Goal: Information Seeking & Learning: Learn about a topic

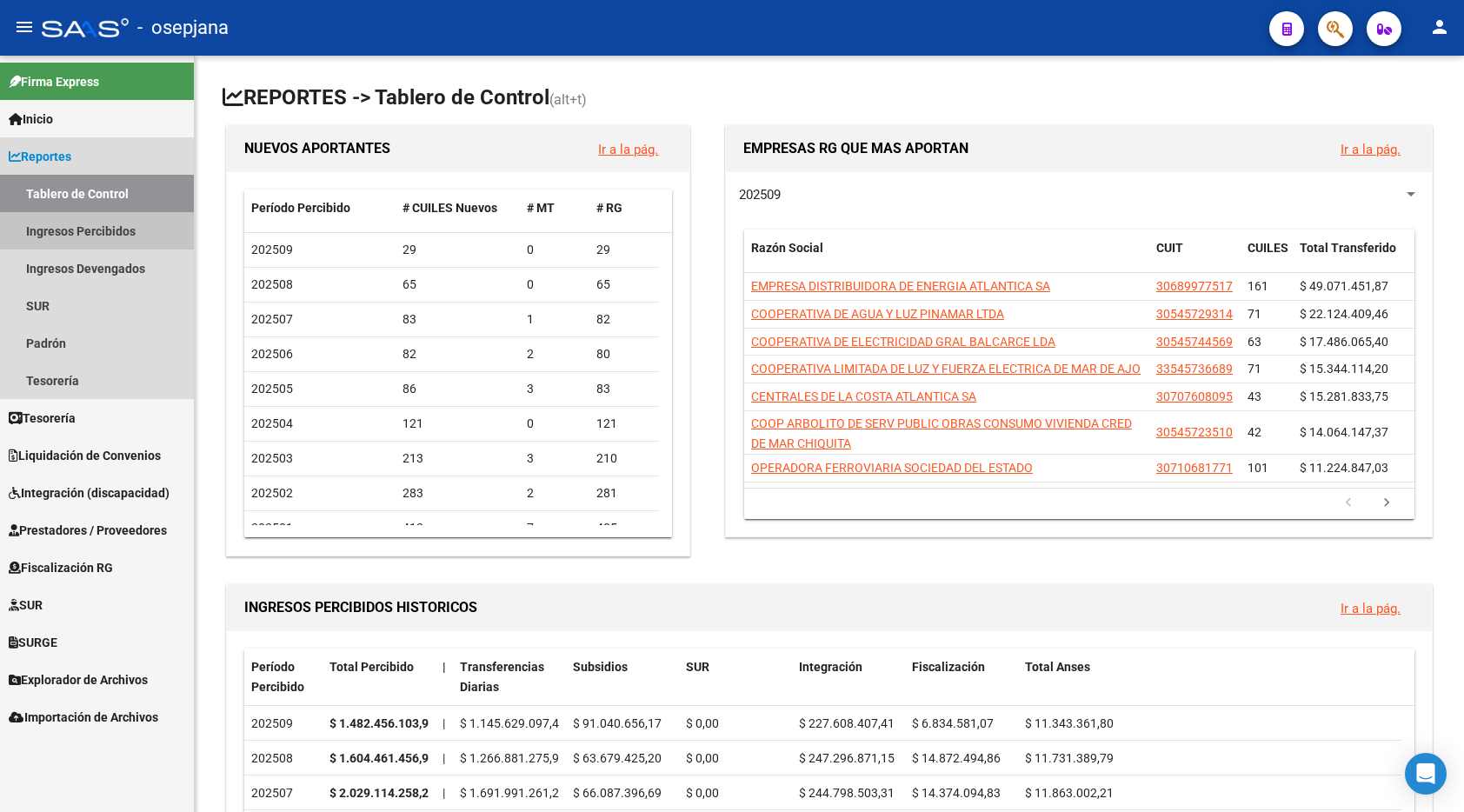
click at [77, 224] on link "Ingresos Percibidos" at bounding box center [97, 231] width 194 height 37
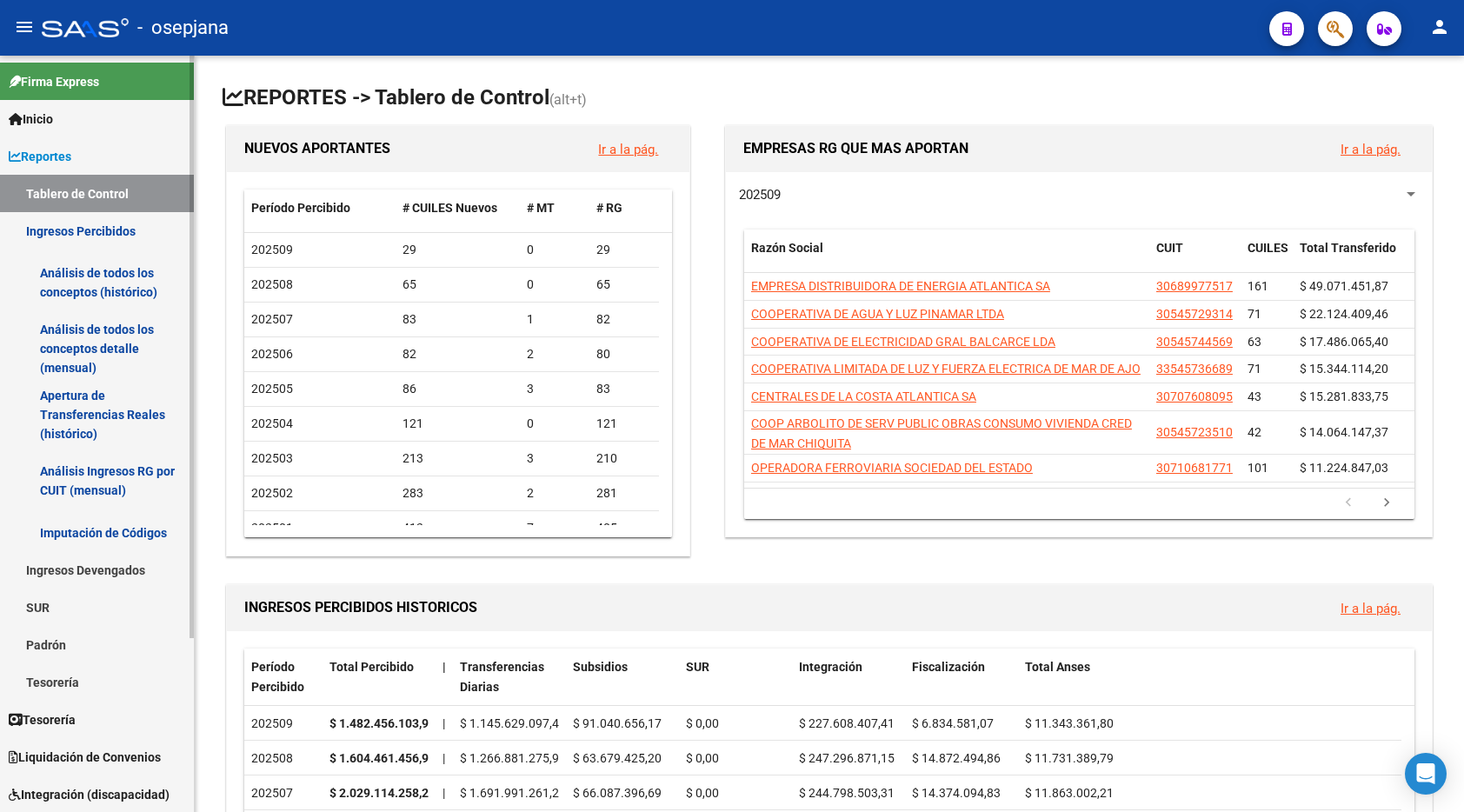
click at [98, 272] on link "Análisis de todos los conceptos (histórico)" at bounding box center [97, 282] width 194 height 66
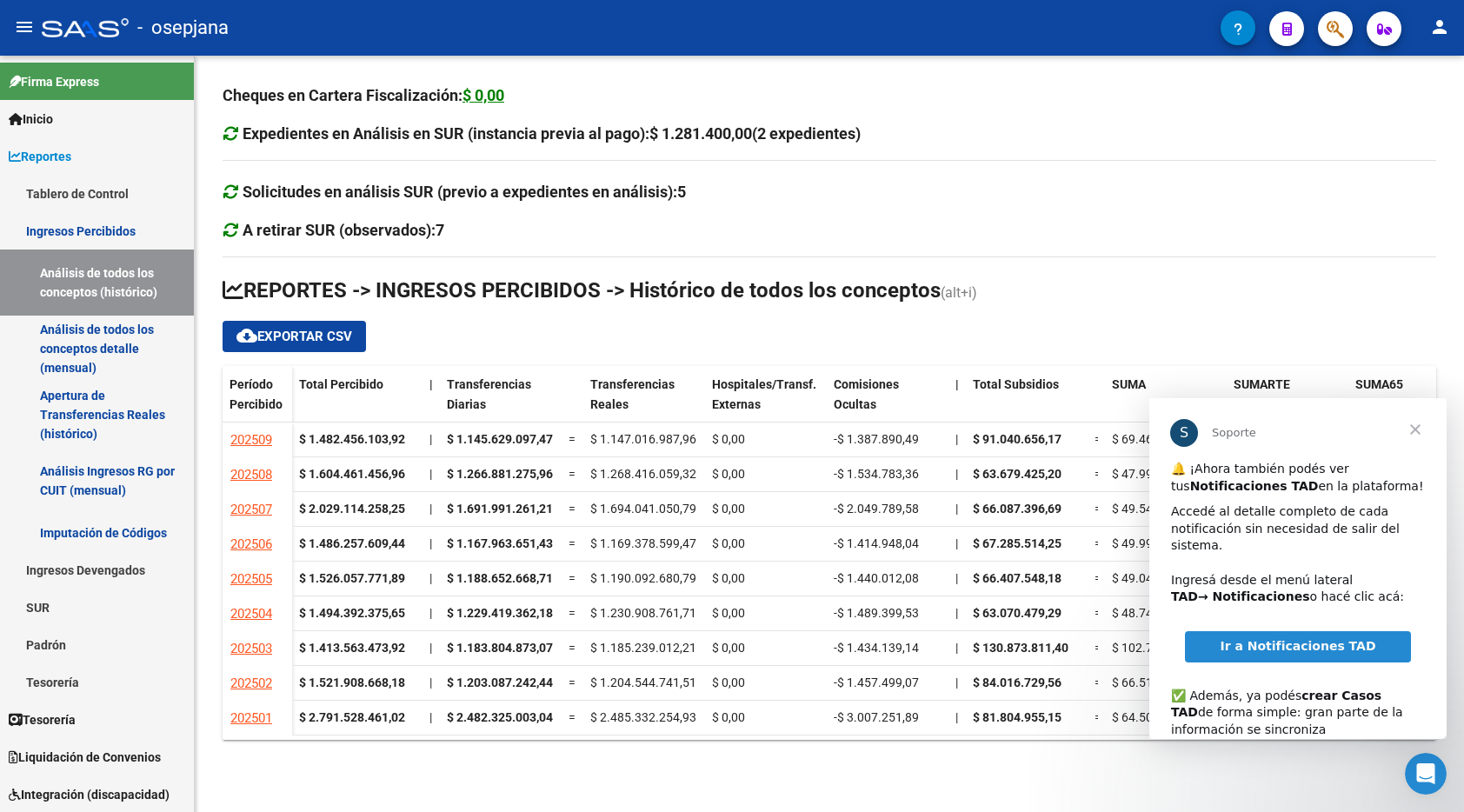
click at [1418, 429] on span "Cerrar" at bounding box center [1415, 429] width 63 height 63
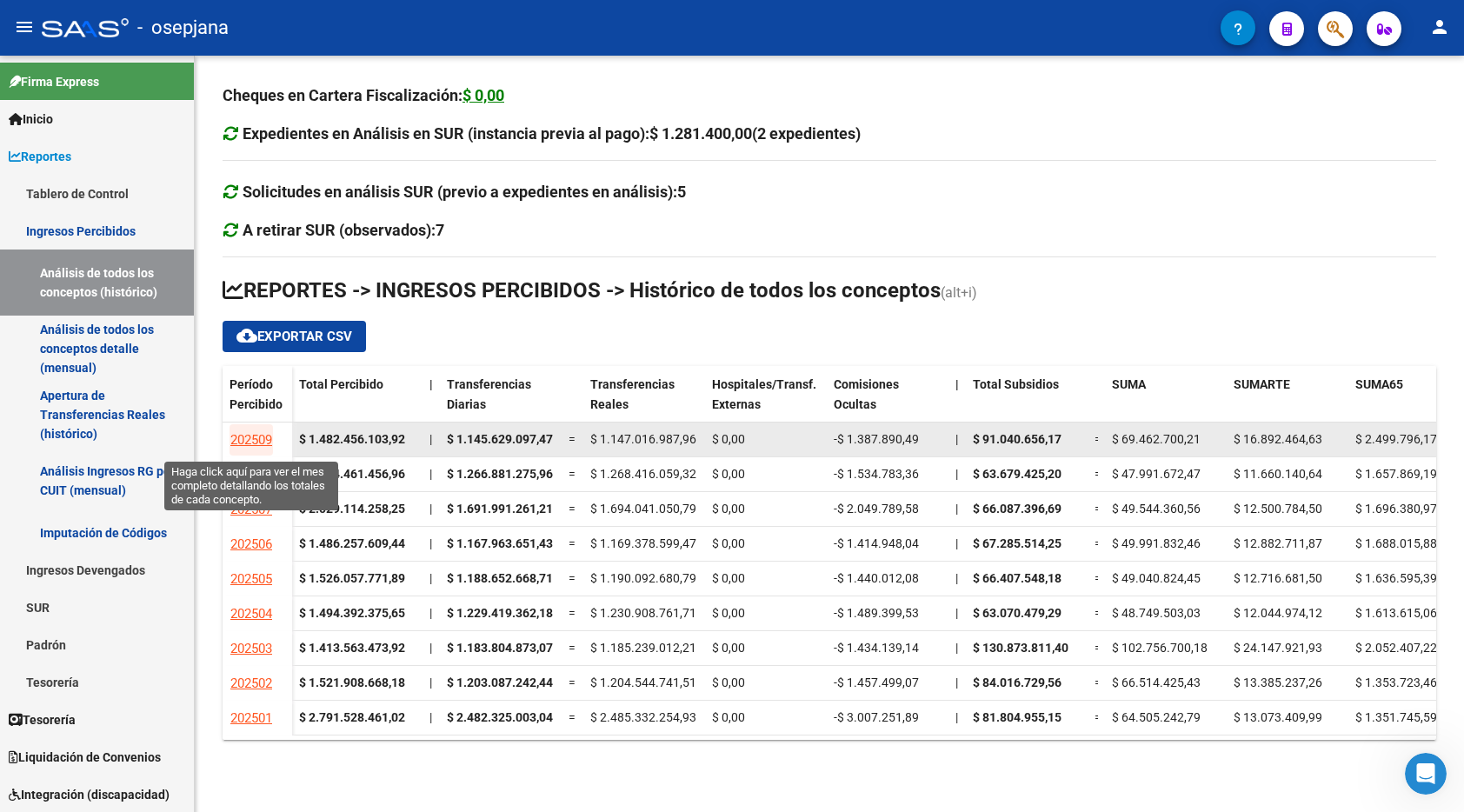
click at [253, 437] on span "202509" at bounding box center [251, 440] width 42 height 16
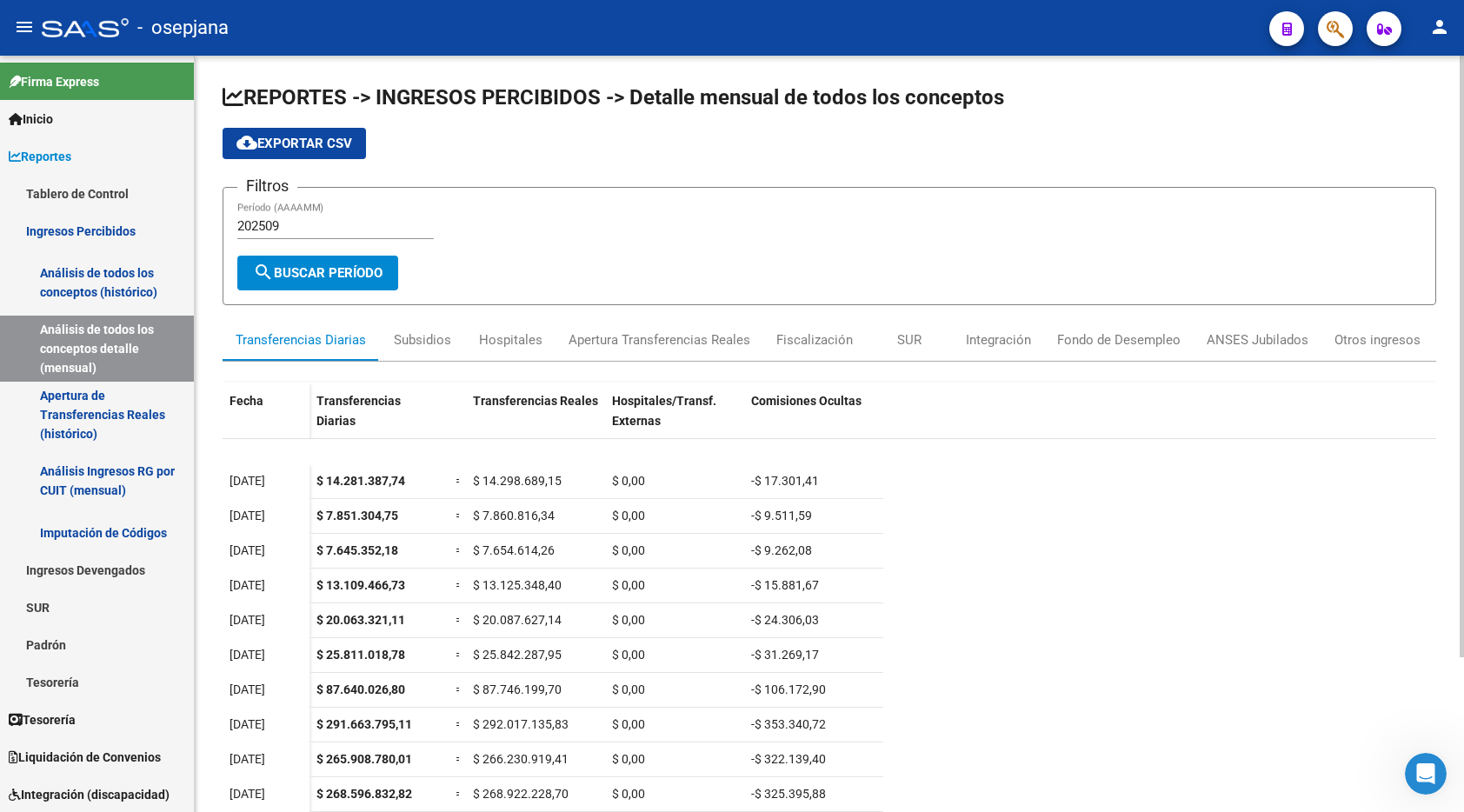
scroll to position [192, 0]
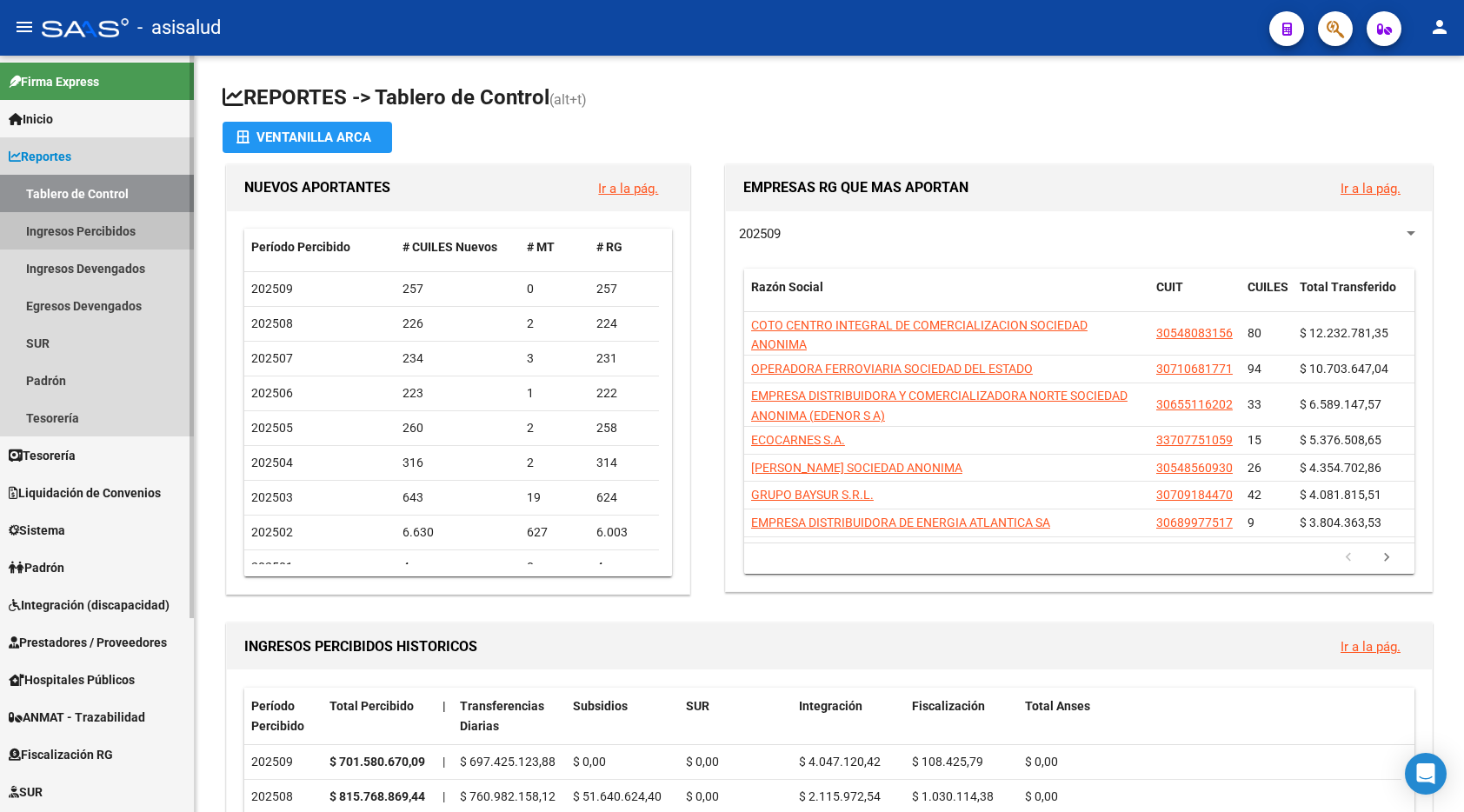
click at [76, 225] on link "Ingresos Percibidos" at bounding box center [97, 231] width 194 height 37
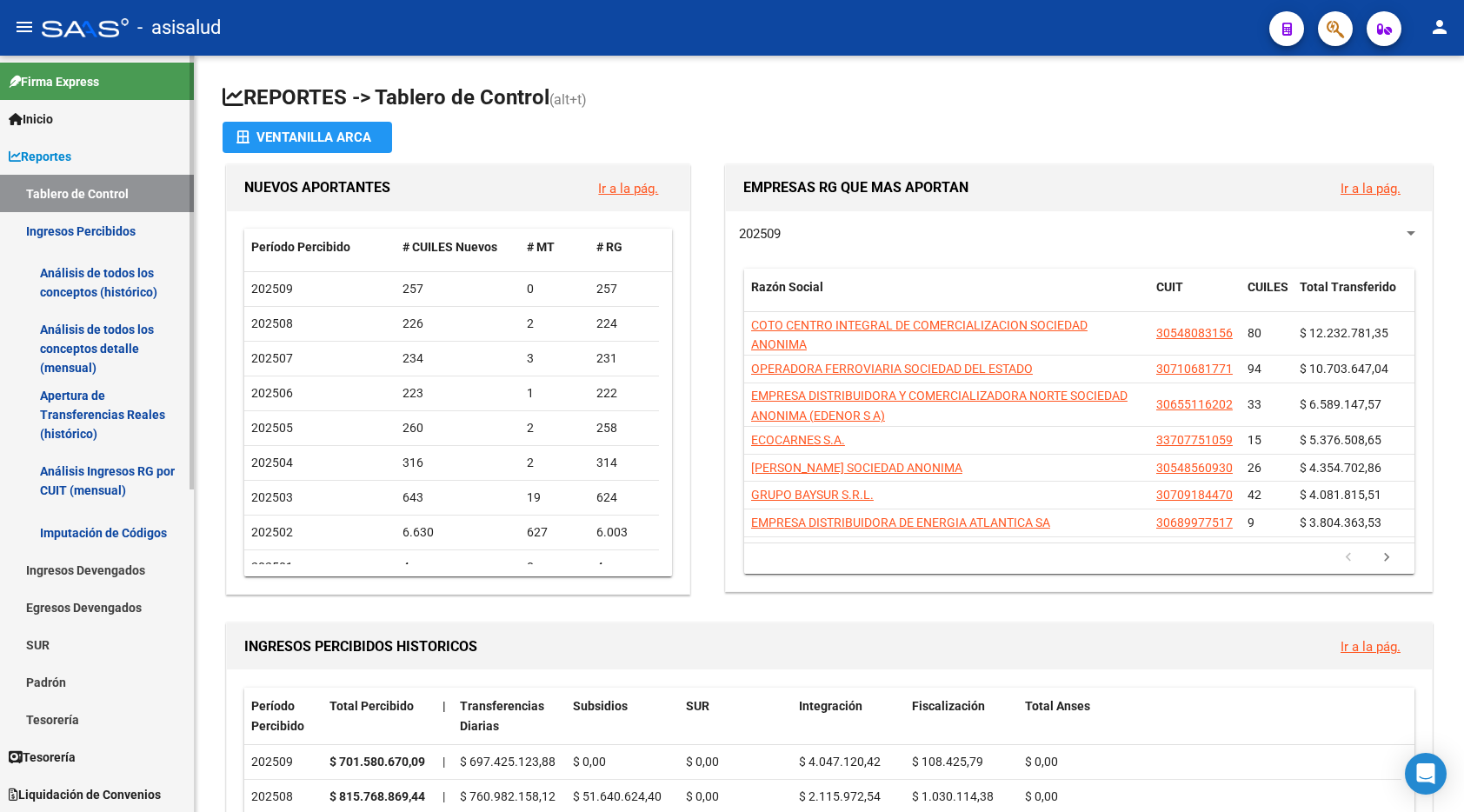
click at [90, 278] on link "Análisis de todos los conceptos (histórico)" at bounding box center [97, 282] width 194 height 66
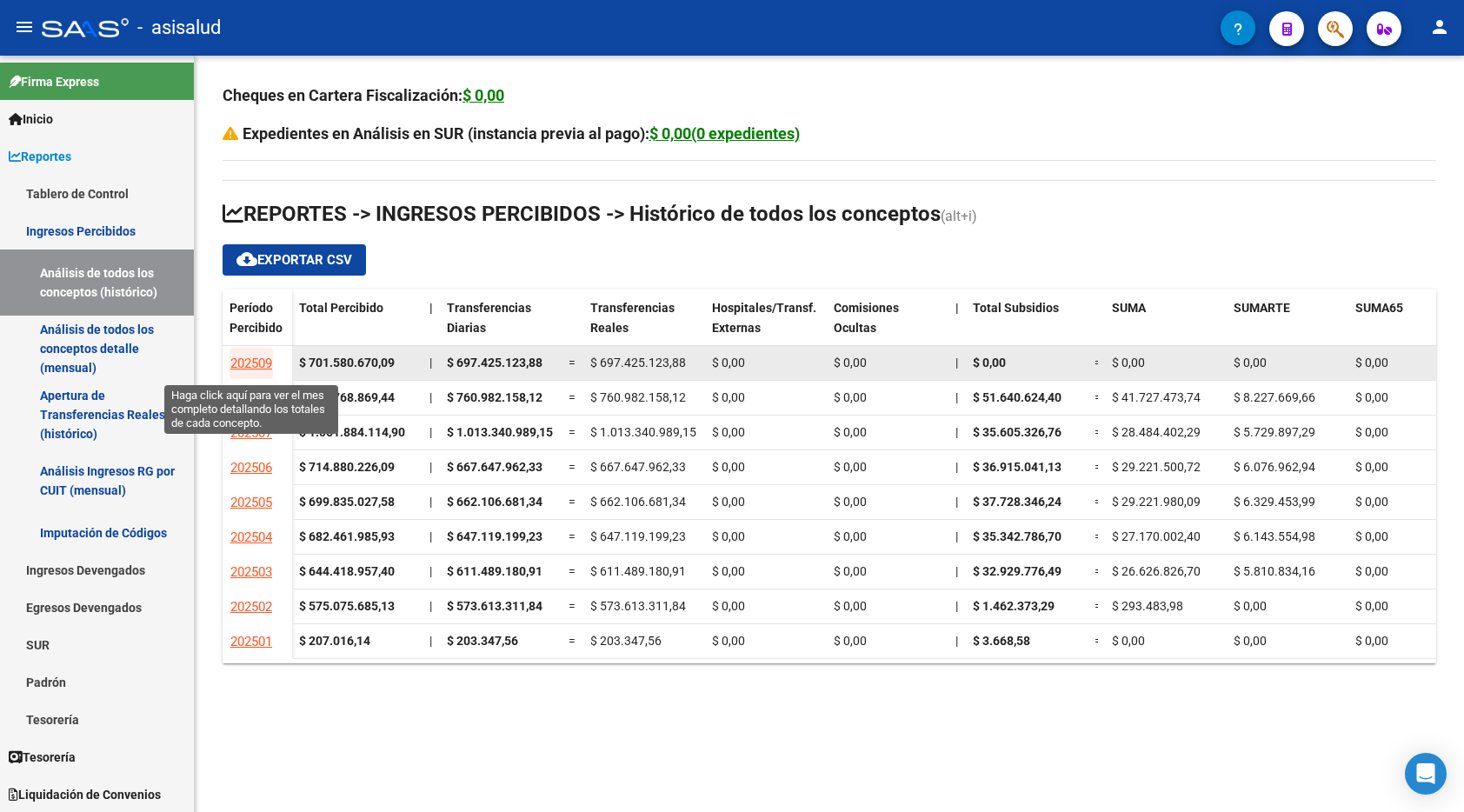
click at [244, 363] on span "202509" at bounding box center [251, 363] width 42 height 16
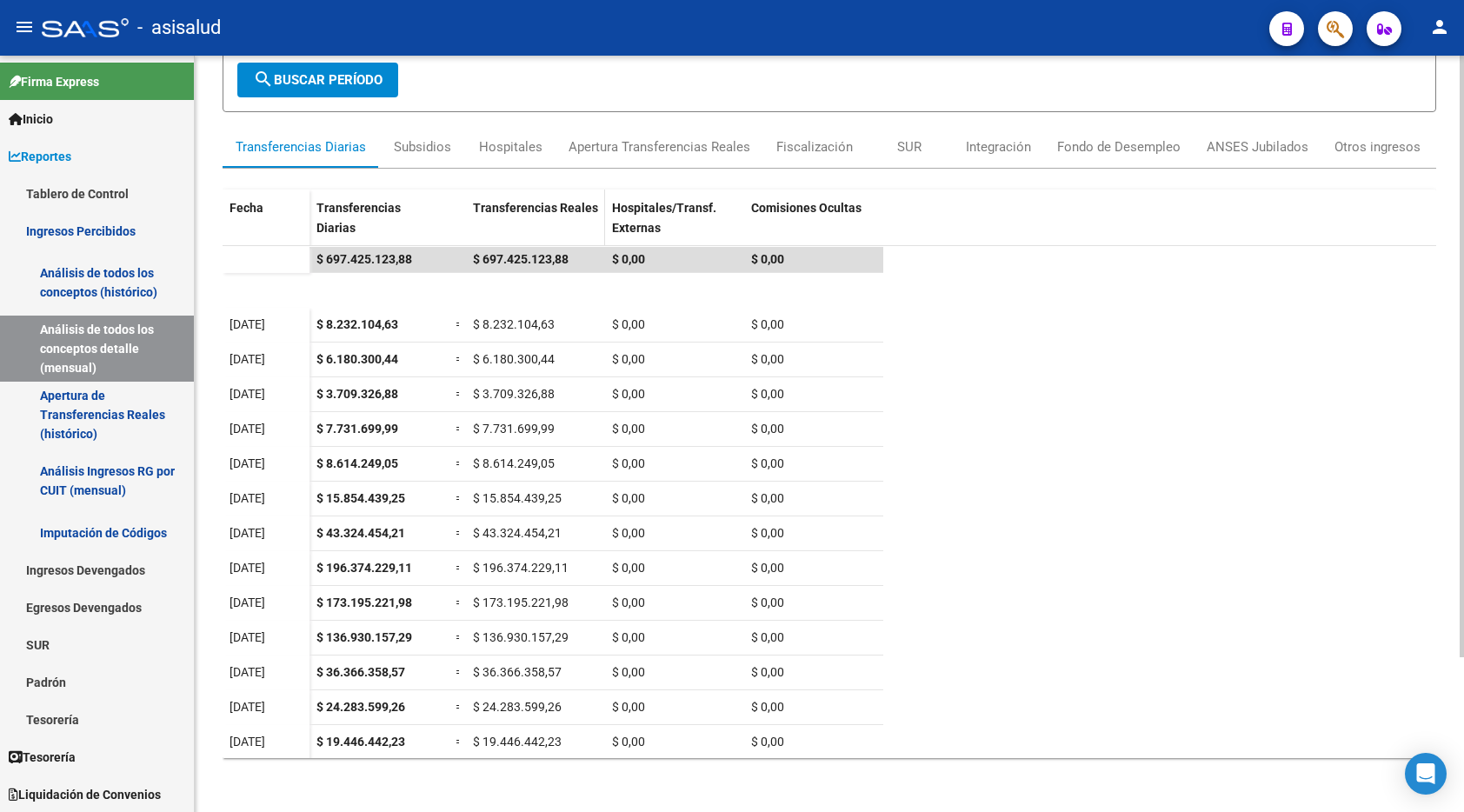
scroll to position [36, 0]
